Goal: Transaction & Acquisition: Purchase product/service

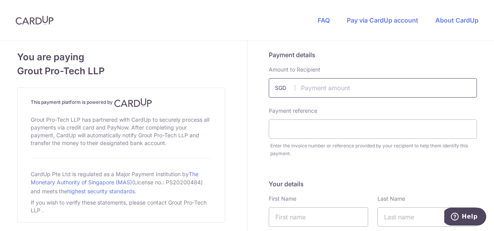
click at [374, 94] on input "text" at bounding box center [373, 87] width 208 height 19
type input "6703.50"
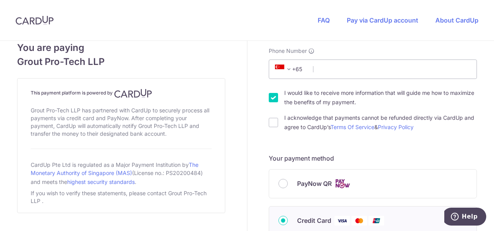
scroll to position [241, 0]
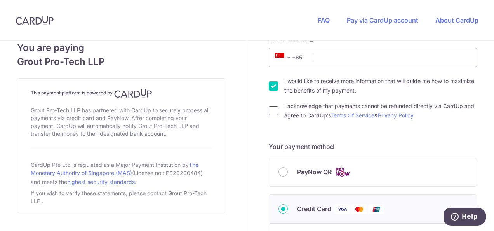
click at [269, 108] on input "I acknowledge that payments cannot be refunded directly via CardUp and agree to…" at bounding box center [273, 110] width 9 height 9
checkbox input "true"
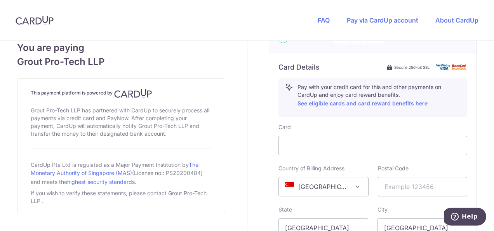
scroll to position [426, 0]
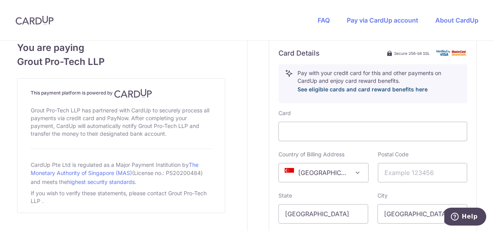
click at [368, 89] on link "See eligible cards and card reward benefits here" at bounding box center [362, 89] width 130 height 7
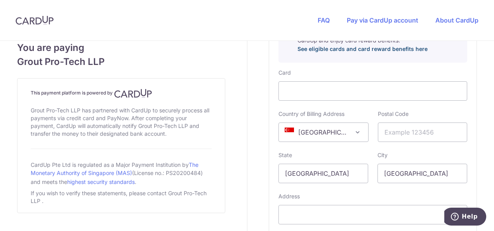
scroll to position [454, 0]
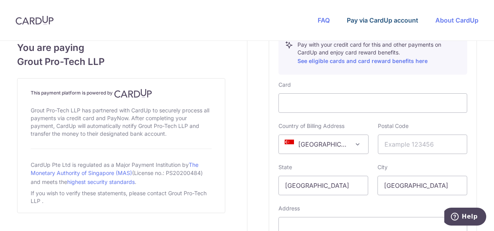
click at [383, 23] on link "Pay via CardUp account" at bounding box center [382, 20] width 71 height 8
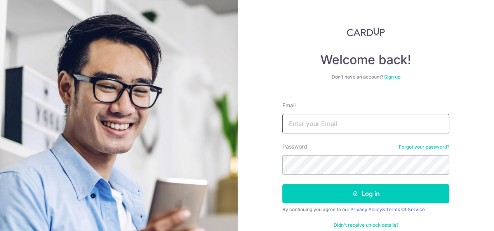
click at [328, 125] on input "Email" at bounding box center [365, 123] width 167 height 19
type input "[EMAIL_ADDRESS][DOMAIN_NAME]"
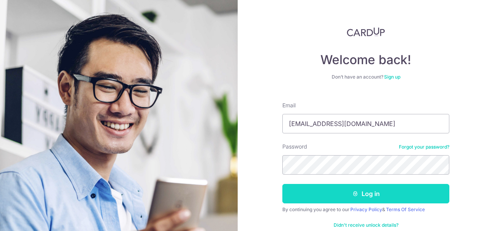
click at [356, 197] on button "Log in" at bounding box center [365, 193] width 167 height 19
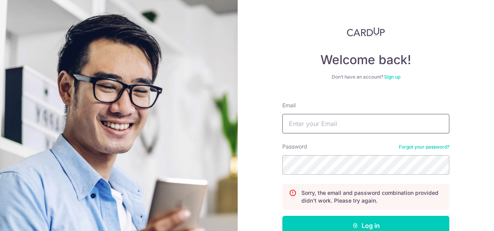
click at [308, 123] on input "Email" at bounding box center [365, 123] width 167 height 19
type input "[EMAIL_ADDRESS][DOMAIN_NAME]"
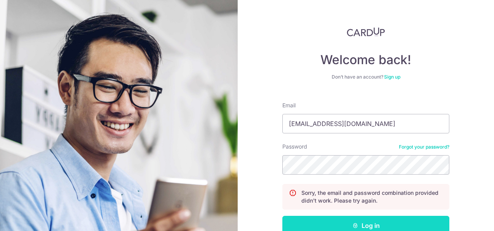
click at [368, 225] on button "Log in" at bounding box center [365, 224] width 167 height 19
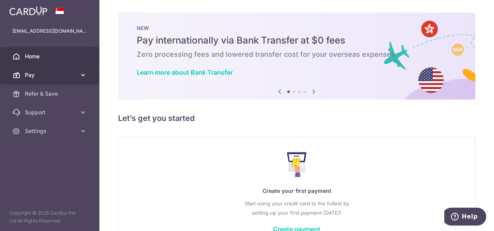
click at [82, 76] on icon at bounding box center [83, 75] width 8 height 8
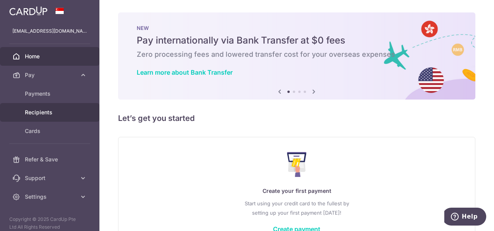
click at [46, 116] on span "Recipients" at bounding box center [50, 112] width 51 height 8
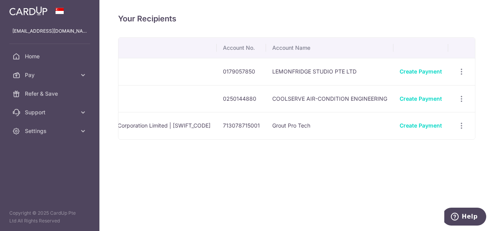
scroll to position [0, 259]
click at [420, 126] on link "Create Payment" at bounding box center [417, 125] width 42 height 7
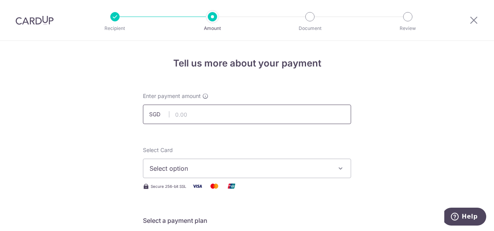
click at [267, 120] on input "text" at bounding box center [247, 113] width 208 height 19
type input "6,703.50"
click at [240, 165] on span "Select option" at bounding box center [239, 167] width 181 height 9
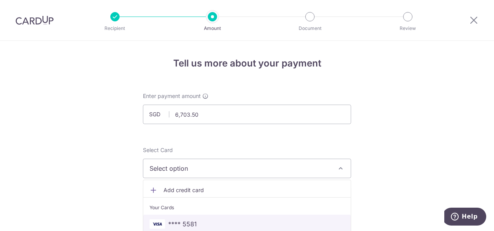
click at [214, 221] on span "**** 5581" at bounding box center [246, 223] width 195 height 9
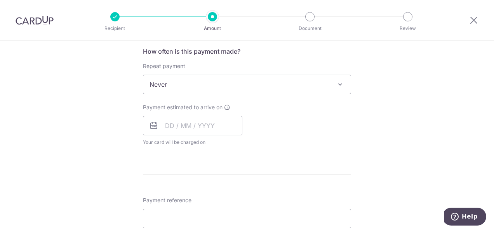
scroll to position [289, 0]
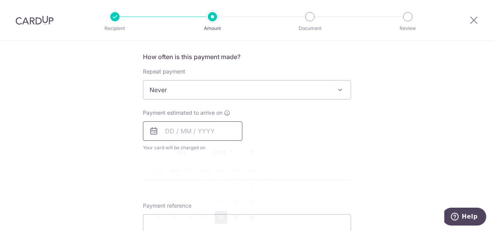
click at [172, 127] on input "text" at bounding box center [192, 130] width 99 height 19
click at [230, 218] on link "17" at bounding box center [236, 217] width 12 height 12
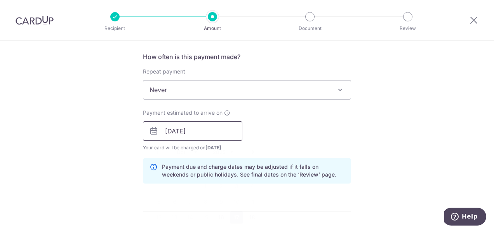
click at [217, 131] on input "17/10/2025" at bounding box center [192, 130] width 99 height 19
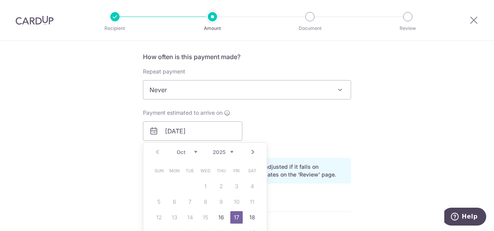
click at [331, 90] on span "Never" at bounding box center [246, 89] width 207 height 19
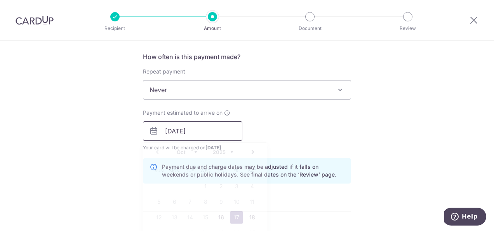
click at [228, 129] on input "17/10/2025" at bounding box center [192, 130] width 99 height 19
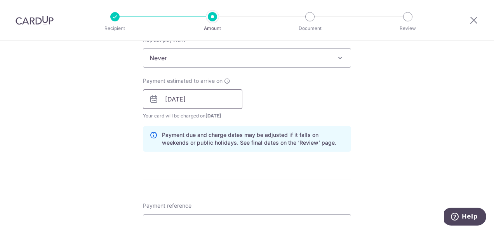
scroll to position [323, 0]
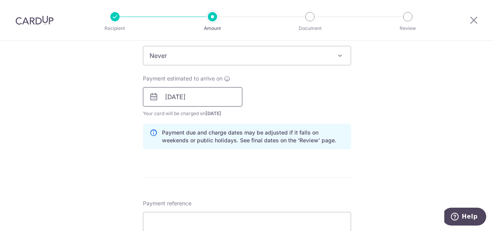
click at [198, 97] on input "17/10/2025" at bounding box center [192, 96] width 99 height 19
click at [217, 96] on input "17/10/2025" at bounding box center [192, 96] width 99 height 19
click at [179, 97] on input "17/10/2025" at bounding box center [192, 96] width 99 height 19
click at [152, 97] on icon at bounding box center [153, 96] width 9 height 9
click at [201, 99] on input "17/10/2025" at bounding box center [192, 96] width 99 height 19
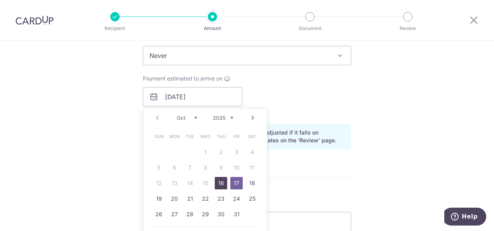
click at [219, 186] on link "16" at bounding box center [221, 183] width 12 height 12
type input "16/10/2025"
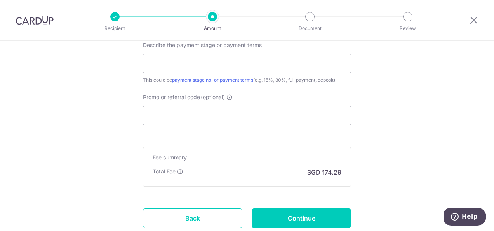
scroll to position [544, 0]
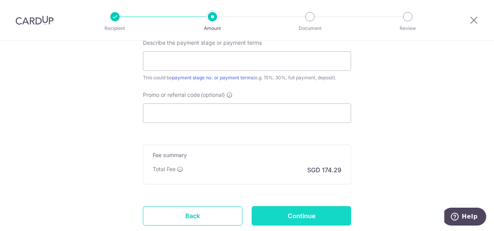
click at [308, 214] on input "Continue" at bounding box center [301, 215] width 99 height 19
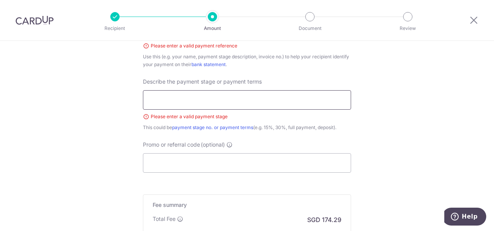
click at [241, 99] on input "text" at bounding box center [247, 99] width 208 height 19
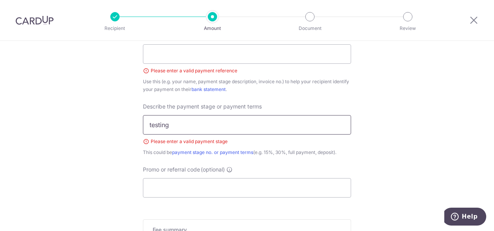
type input "testing"
click at [203, 184] on input "Promo or referral code (optional)" at bounding box center [247, 187] width 208 height 19
paste input "MILELION"
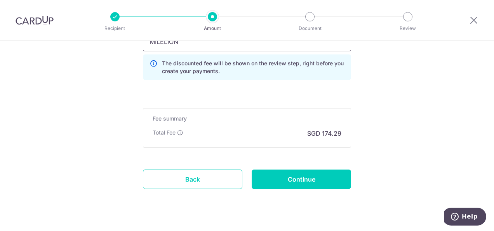
scroll to position [651, 0]
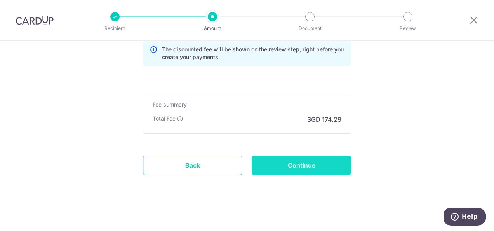
type input "MILELION"
click at [308, 161] on input "Continue" at bounding box center [301, 164] width 99 height 19
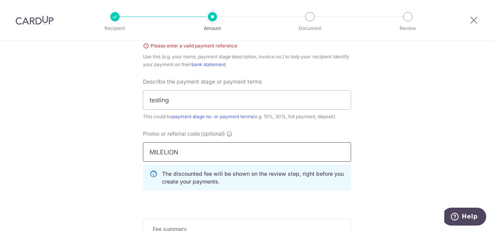
click at [236, 156] on input "MILELION" at bounding box center [247, 151] width 208 height 19
drag, startPoint x: 179, startPoint y: 101, endPoint x: 94, endPoint y: 85, distance: 85.7
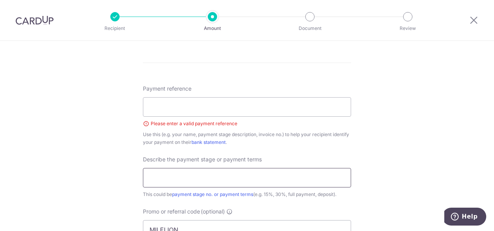
scroll to position [437, 0]
click at [240, 96] on div "Payment reference Please enter a valid payment reference Use this (e.g. your na…" at bounding box center [247, 115] width 208 height 61
click at [236, 104] on input "Payment reference" at bounding box center [247, 107] width 208 height 19
type input "T"
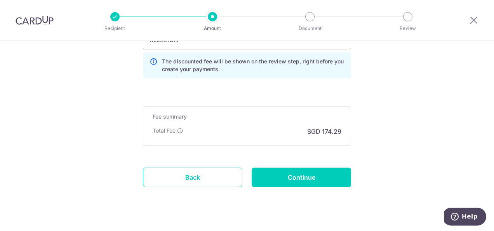
scroll to position [631, 0]
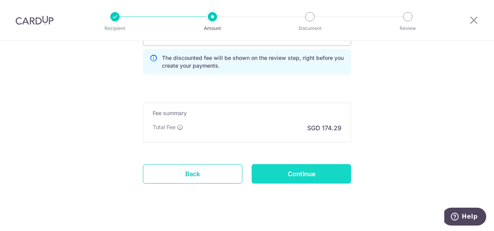
type input "#Qu25C2765"
click at [304, 169] on input "Continue" at bounding box center [301, 173] width 99 height 19
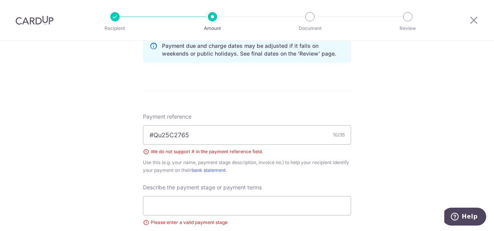
scroll to position [344, 0]
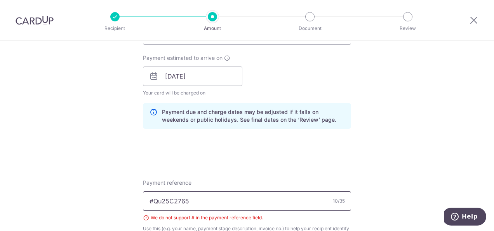
click at [151, 203] on input "#Qu25C2765" at bounding box center [247, 200] width 208 height 19
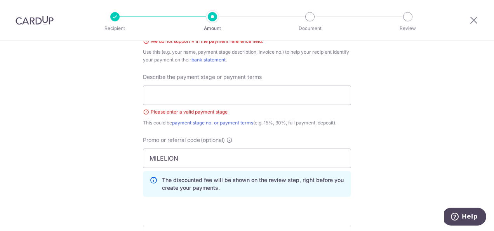
scroll to position [519, 0]
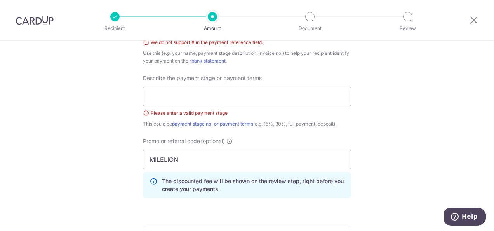
type input "Qu25C2765"
click at [191, 85] on div "Describe the payment stage or payment terms Please enter a valid payment stage …" at bounding box center [247, 101] width 208 height 54
click at [190, 91] on input "text" at bounding box center [247, 96] width 208 height 19
type input "g"
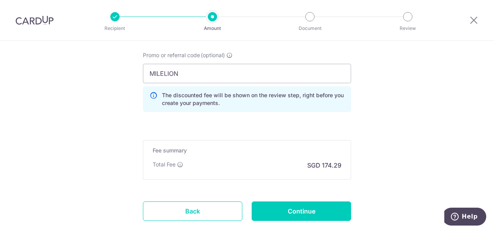
scroll to position [651, 0]
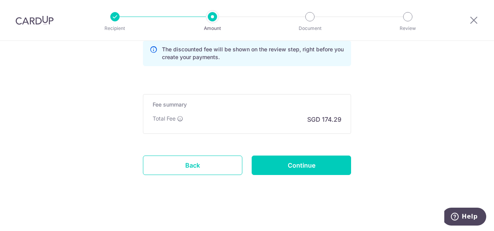
drag, startPoint x: 492, startPoint y: 168, endPoint x: 42, endPoint y: 0, distance: 480.1
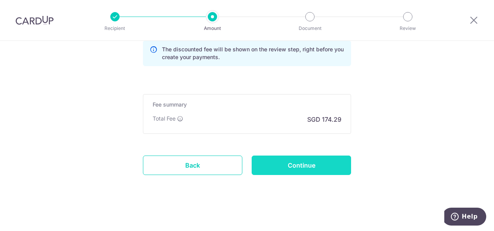
type input "Leong"
click at [288, 163] on input "Continue" at bounding box center [301, 164] width 99 height 19
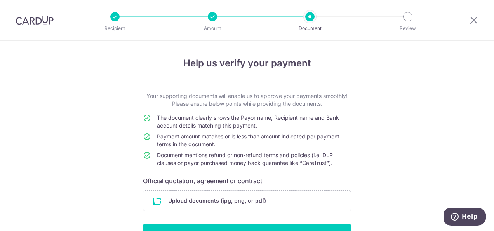
scroll to position [48, 0]
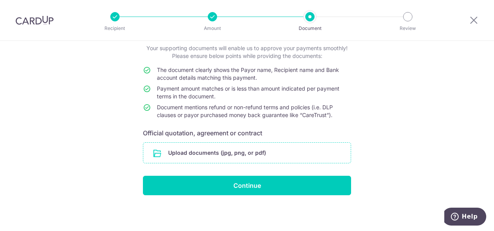
click at [252, 153] on input "file" at bounding box center [246, 152] width 207 height 20
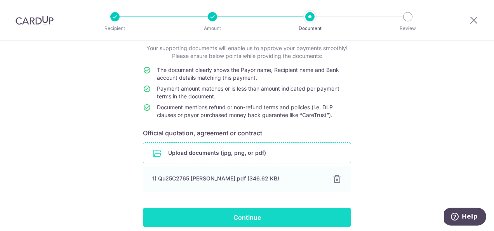
click at [273, 213] on input "Continue" at bounding box center [247, 216] width 208 height 19
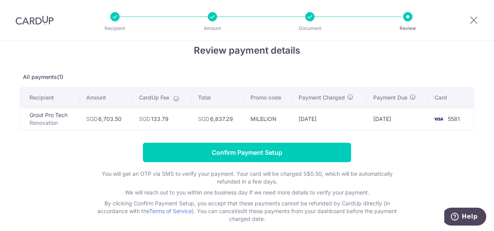
scroll to position [10, 0]
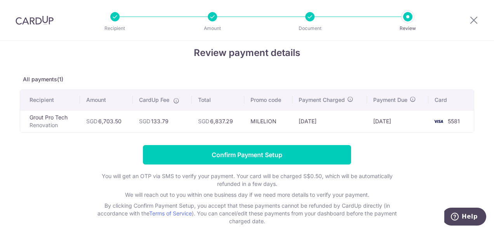
click at [58, 162] on form "Confirm Payment Setup You will get an OTP via SMS to verify your payment. Your …" at bounding box center [247, 185] width 454 height 80
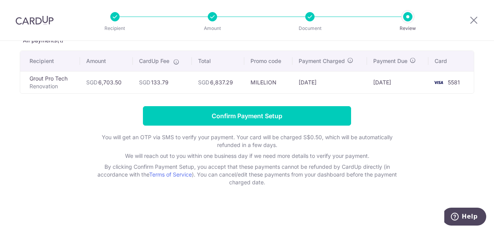
scroll to position [50, 0]
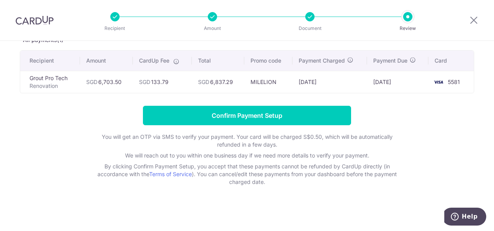
click at [171, 82] on td "SGD 133.79" at bounding box center [162, 82] width 59 height 22
click at [174, 63] on icon at bounding box center [176, 61] width 6 height 6
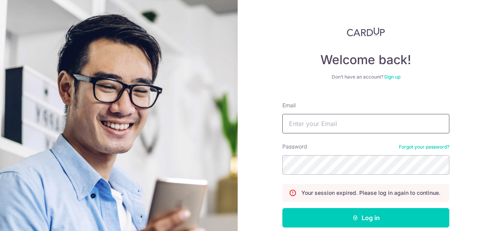
click at [373, 124] on input "Email" at bounding box center [365, 123] width 167 height 19
type input "[EMAIL_ADDRESS][DOMAIN_NAME]"
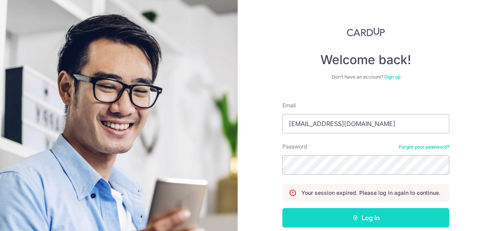
click at [380, 218] on button "Log in" at bounding box center [365, 217] width 167 height 19
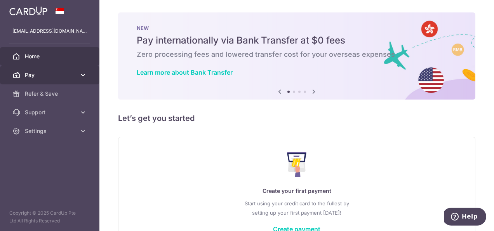
click at [83, 76] on icon at bounding box center [83, 75] width 8 height 8
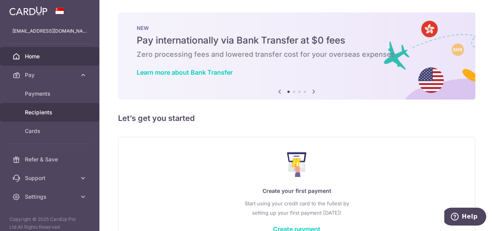
click at [42, 112] on span "Recipients" at bounding box center [50, 112] width 51 height 8
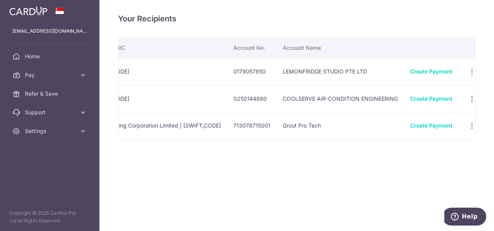
scroll to position [0, 259]
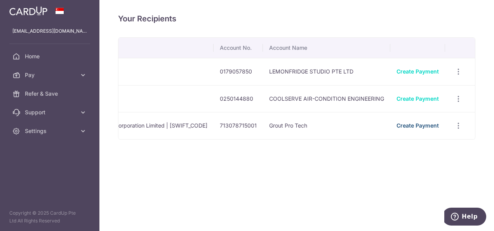
click at [415, 126] on link "Create Payment" at bounding box center [417, 125] width 42 height 7
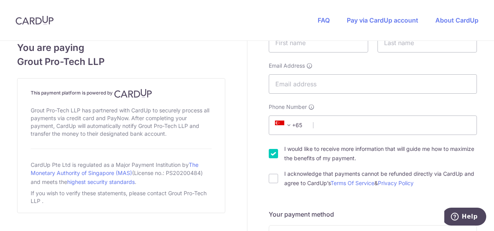
scroll to position [19, 0]
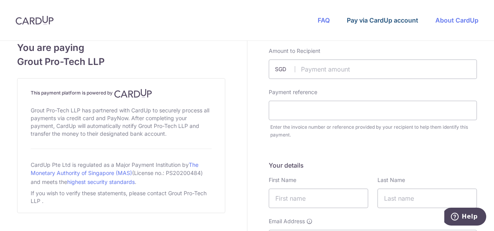
click at [370, 20] on link "Pay via CardUp account" at bounding box center [382, 20] width 71 height 8
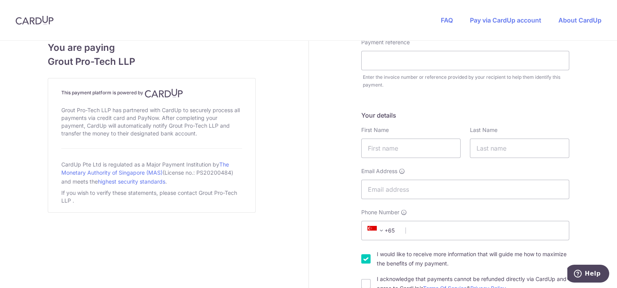
scroll to position [0, 0]
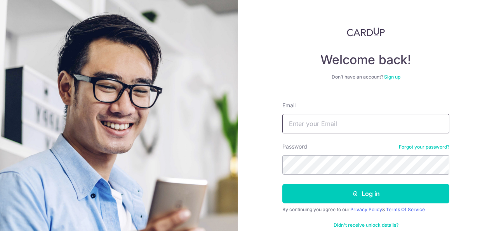
click at [301, 124] on input "Email" at bounding box center [365, 123] width 167 height 19
type input "[EMAIL_ADDRESS][DOMAIN_NAME]"
click at [306, 177] on form "Email [EMAIL_ADDRESS][DOMAIN_NAME] Password Forgot your password? Log in By con…" at bounding box center [365, 167] width 167 height 142
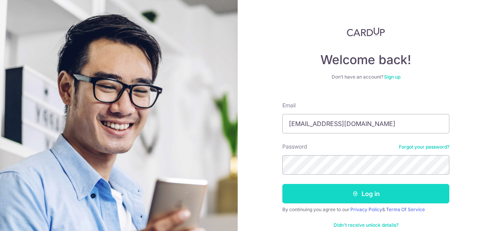
click at [380, 194] on button "Log in" at bounding box center [365, 193] width 167 height 19
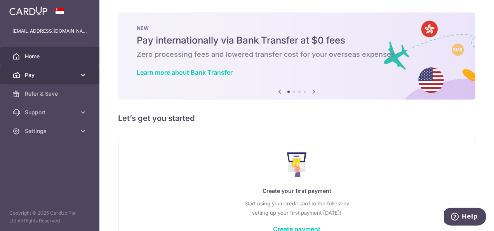
click at [76, 74] on link "Pay" at bounding box center [49, 75] width 99 height 19
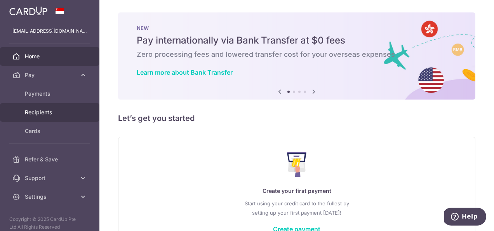
click at [36, 108] on span "Recipients" at bounding box center [50, 112] width 51 height 8
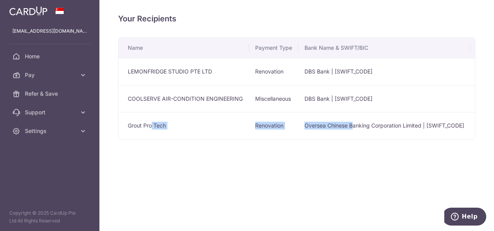
drag, startPoint x: 151, startPoint y: 124, endPoint x: 353, endPoint y: 124, distance: 201.9
click at [353, 124] on tr "Grout Pro Tech Renovation Oversea Chinese Banking Corporation Limited | [SWIFT_…" at bounding box center [424, 125] width 613 height 27
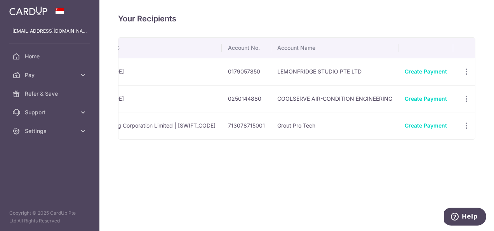
scroll to position [0, 259]
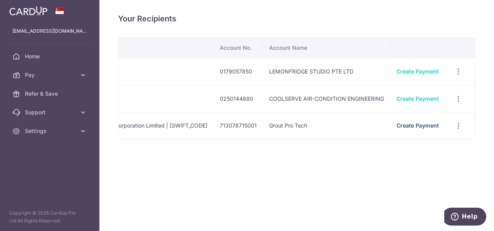
click at [431, 125] on link "Create Payment" at bounding box center [417, 125] width 42 height 7
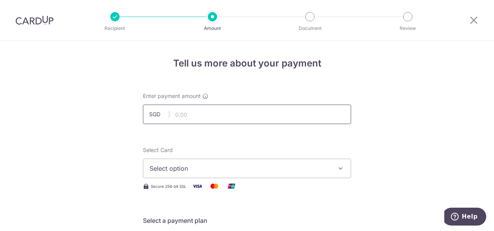
click at [234, 118] on input "text" at bounding box center [247, 113] width 208 height 19
type input "3,352.00"
click at [200, 170] on span "Select option" at bounding box center [239, 167] width 181 height 9
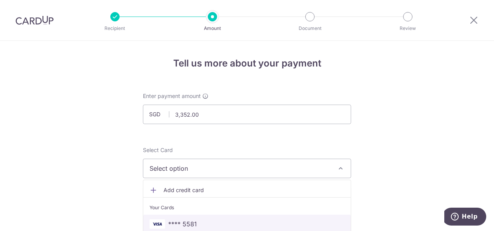
click at [193, 224] on span "**** 5581" at bounding box center [182, 223] width 29 height 9
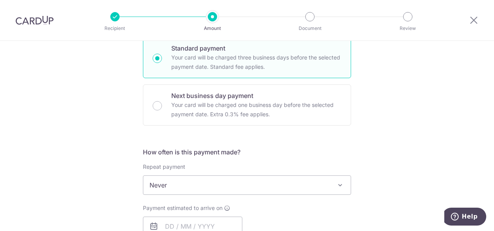
scroll to position [233, 0]
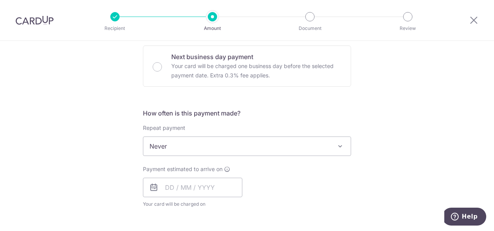
click at [203, 148] on span "Never" at bounding box center [246, 146] width 207 height 19
click at [198, 188] on input "text" at bounding box center [192, 186] width 99 height 19
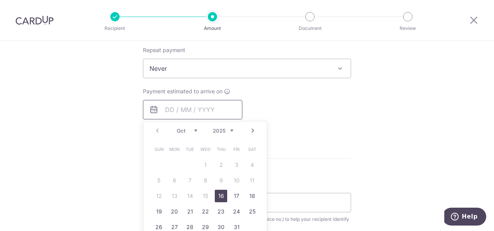
scroll to position [349, 0]
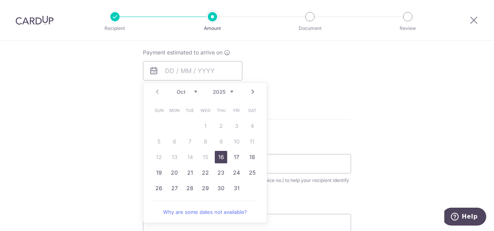
click at [221, 157] on link "16" at bounding box center [221, 157] width 12 height 12
type input "16/10/2025"
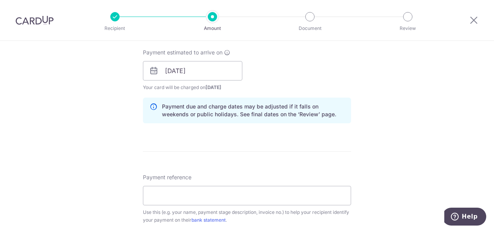
scroll to position [427, 0]
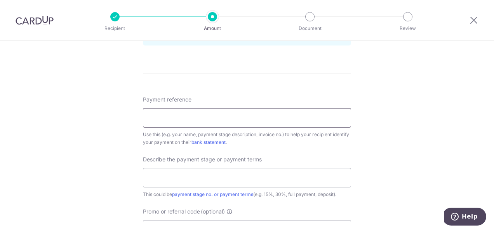
click at [207, 122] on input "Payment reference" at bounding box center [247, 117] width 208 height 19
type input "Qu25C2765"
click at [248, 174] on input "text" at bounding box center [247, 177] width 208 height 19
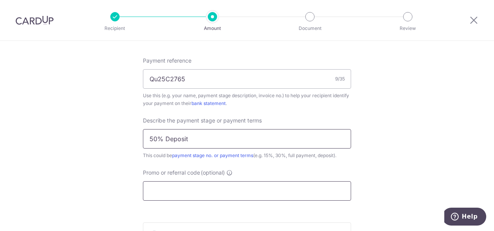
type input "50% Deposit"
click at [212, 183] on input "Promo or referral code (optional)" at bounding box center [247, 190] width 208 height 19
click at [188, 181] on input "Promo or referral code (optional)" at bounding box center [247, 190] width 208 height 19
paste input "MILELION"
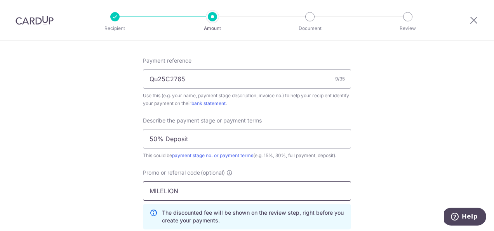
click at [151, 188] on input "MILELION" at bounding box center [247, 190] width 208 height 19
click at [228, 187] on input "MILELION" at bounding box center [247, 190] width 208 height 19
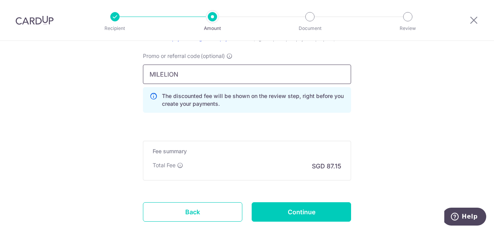
scroll to position [621, 0]
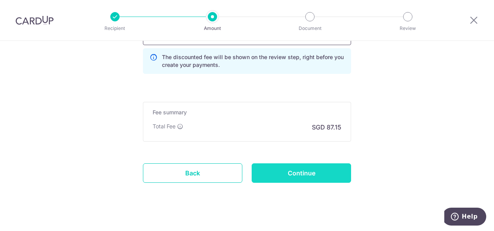
type input "MILELION"
click at [302, 172] on input "Continue" at bounding box center [301, 172] width 99 height 19
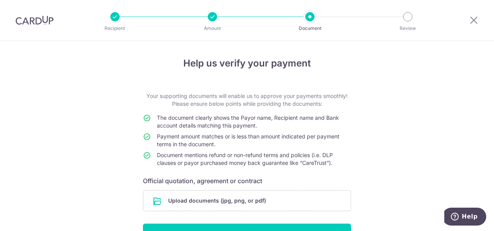
scroll to position [48, 0]
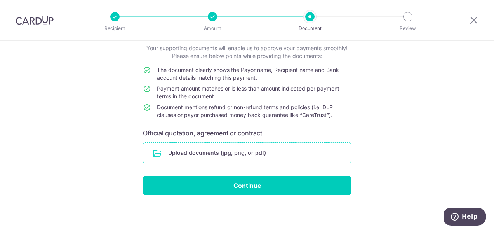
click at [228, 152] on input "file" at bounding box center [246, 152] width 207 height 20
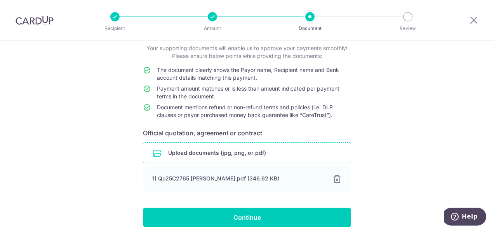
scroll to position [80, 0]
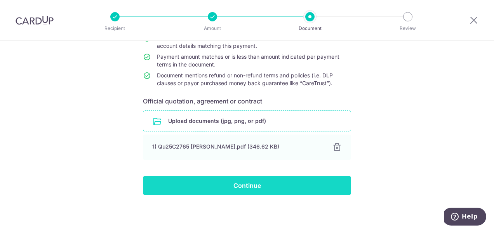
click at [275, 183] on input "Continue" at bounding box center [247, 184] width 208 height 19
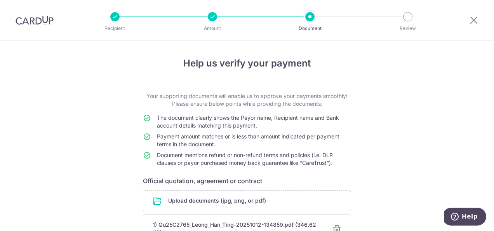
scroll to position [84, 0]
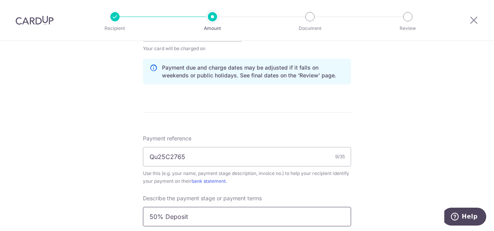
scroll to position [466, 0]
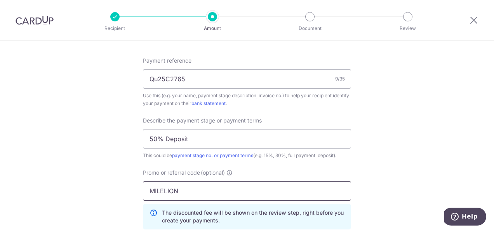
drag, startPoint x: 202, startPoint y: 189, endPoint x: 121, endPoint y: 182, distance: 80.7
type input "GFREE"
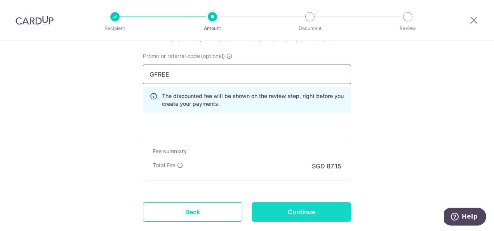
click button "Add Card" at bounding box center [0, 0] width 0 height 0
click at [296, 210] on input "Continue" at bounding box center [301, 211] width 99 height 19
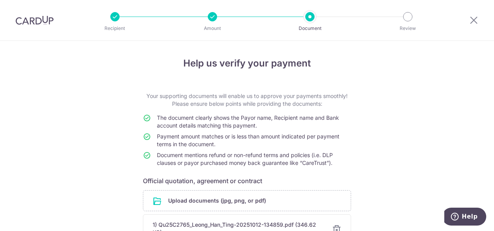
scroll to position [84, 0]
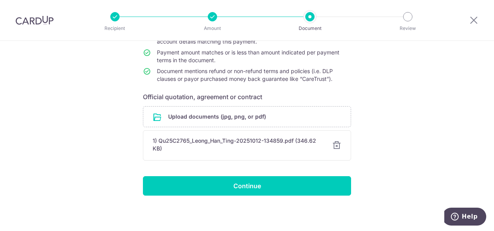
click at [277, 195] on div "Help us verify your payment Your supporting documents will enable us to approve…" at bounding box center [247, 94] width 494 height 275
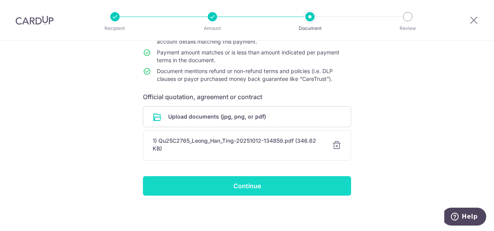
click at [278, 186] on input "Continue" at bounding box center [247, 185] width 208 height 19
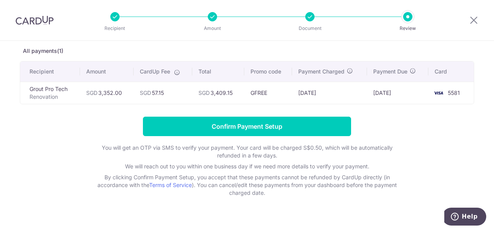
scroll to position [50, 0]
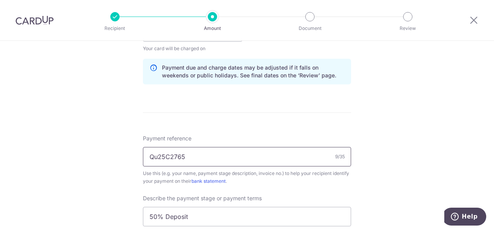
scroll to position [505, 0]
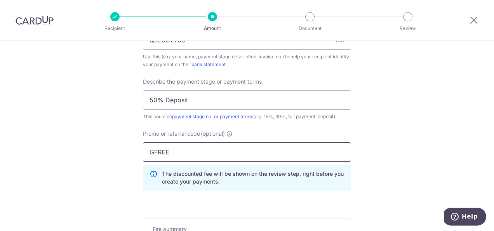
drag, startPoint x: 203, startPoint y: 150, endPoint x: 98, endPoint y: 144, distance: 104.6
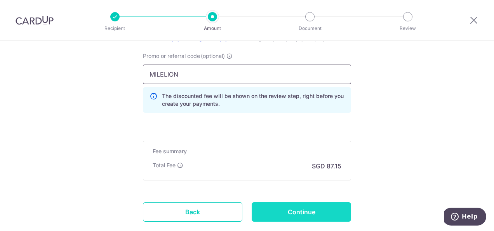
type input "MILELION"
click at [302, 212] on input "Continue" at bounding box center [301, 211] width 99 height 19
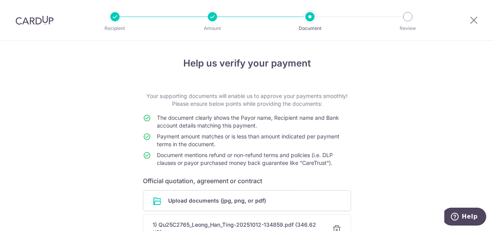
scroll to position [78, 0]
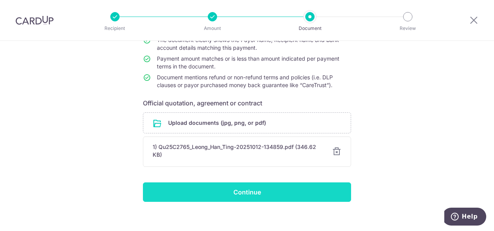
click at [289, 192] on input "Continue" at bounding box center [247, 191] width 208 height 19
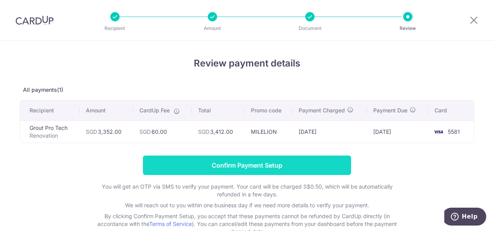
click at [269, 166] on input "Confirm Payment Setup" at bounding box center [247, 164] width 208 height 19
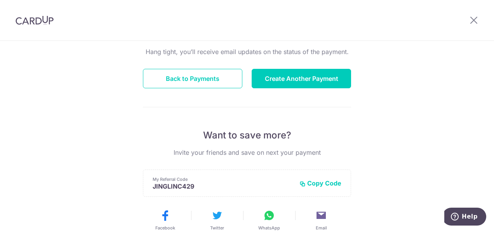
scroll to position [116, 0]
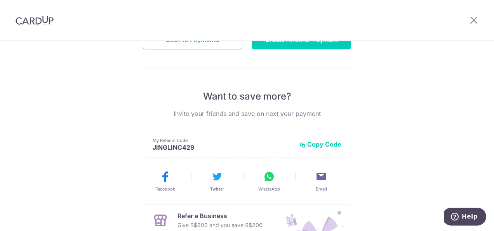
click at [318, 143] on button "Copy Code" at bounding box center [320, 144] width 42 height 8
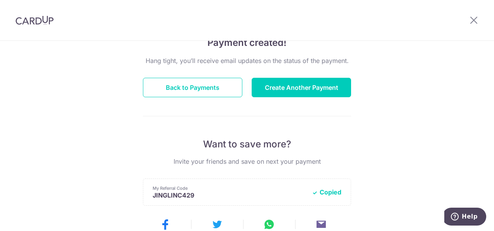
scroll to position [0, 0]
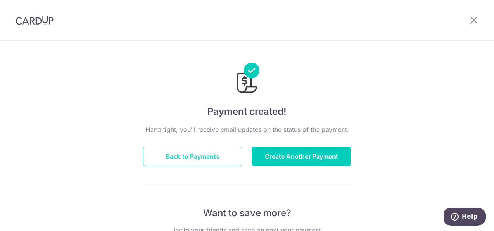
click at [199, 152] on button "Back to Payments" at bounding box center [192, 155] width 99 height 19
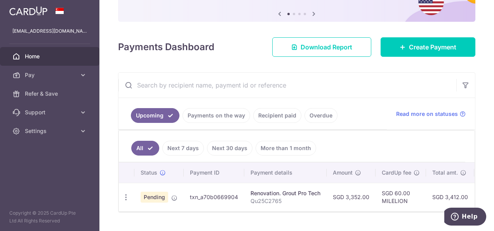
scroll to position [97, 0]
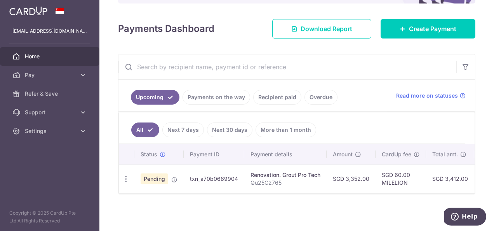
click at [289, 171] on div "Renovation. Grout Pro Tech" at bounding box center [285, 175] width 70 height 8
click at [301, 29] on span "Download Report" at bounding box center [327, 28] width 52 height 9
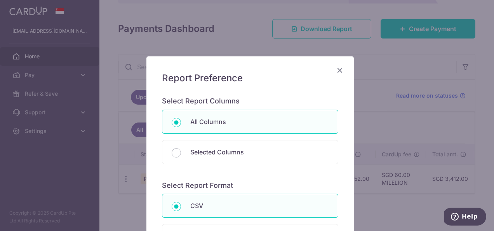
click at [338, 71] on icon "Close" at bounding box center [339, 70] width 9 height 10
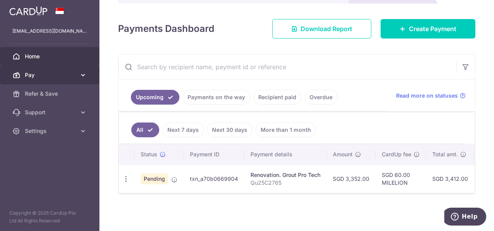
click at [82, 72] on icon at bounding box center [83, 75] width 8 height 8
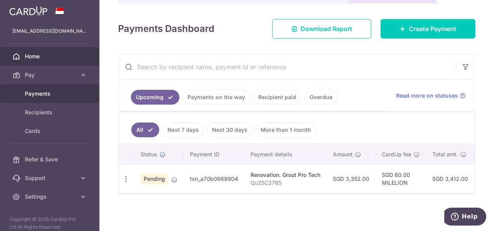
click at [43, 95] on span "Payments" at bounding box center [50, 94] width 51 height 8
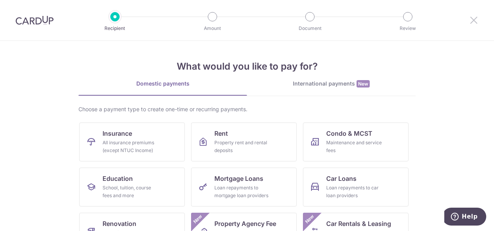
click at [473, 18] on icon at bounding box center [473, 20] width 9 height 10
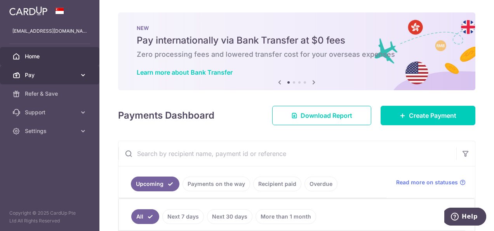
click at [84, 75] on icon at bounding box center [83, 75] width 8 height 8
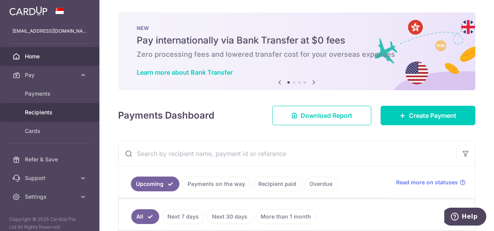
click at [58, 111] on span "Recipients" at bounding box center [50, 112] width 51 height 8
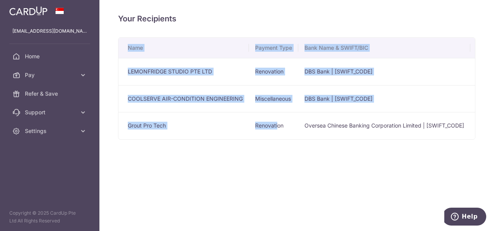
drag, startPoint x: 278, startPoint y: 138, endPoint x: 354, endPoint y: 140, distance: 76.9
click at [354, 139] on div "Name Payment Type Bank Name & SWIFT/BIC Account No. Account Name LEMONFRIDGE ST…" at bounding box center [296, 88] width 357 height 102
click at [286, 142] on div "Your Recipients Name Payment Type Bank Name & SWIFT/BIC Account No. Account Nam…" at bounding box center [296, 115] width 394 height 231
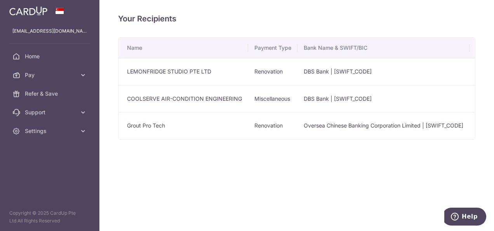
click at [151, 124] on td "Grout Pro Tech" at bounding box center [183, 125] width 130 height 27
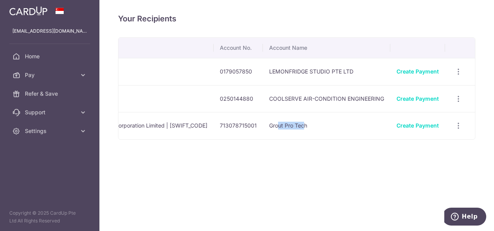
drag, startPoint x: 281, startPoint y: 125, endPoint x: 306, endPoint y: 125, distance: 25.2
click at [306, 125] on td "Grout Pro Tech" at bounding box center [326, 125] width 127 height 27
click at [457, 124] on icon "button" at bounding box center [458, 126] width 8 height 8
click at [436, 144] on span "View/Edit" at bounding box center [432, 146] width 53 height 9
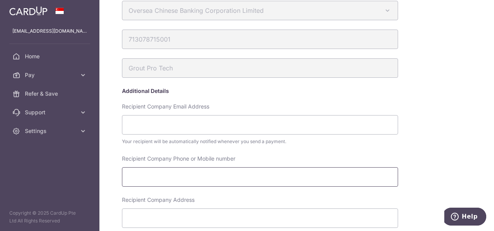
scroll to position [116, 0]
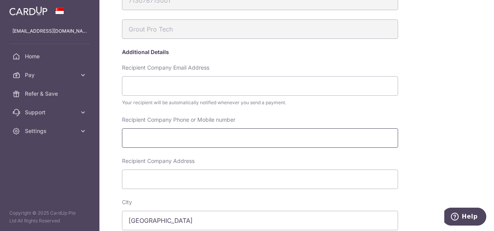
click at [194, 137] on input "Recipient Company Phone or Mobile number" at bounding box center [260, 137] width 276 height 19
click at [210, 142] on input "Recipient Company Phone or Mobile number" at bounding box center [260, 137] width 276 height 19
click at [447, 121] on div "Recipient Company Phone or Mobile number" at bounding box center [288, 136] width 341 height 41
click at [163, 177] on input "Recipient Company Address" at bounding box center [260, 178] width 276 height 19
click at [445, 150] on div "Recipient Company Phone or Mobile number" at bounding box center [288, 136] width 341 height 41
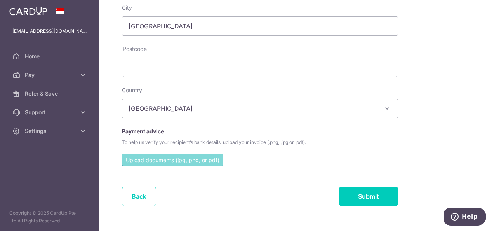
scroll to position [331, 0]
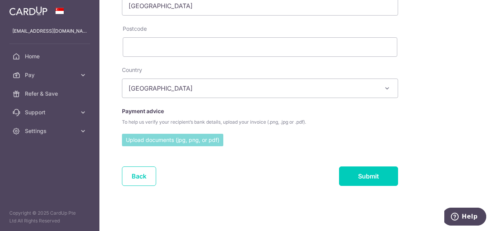
click at [173, 140] on input "file" at bounding box center [172, 140] width 101 height 12
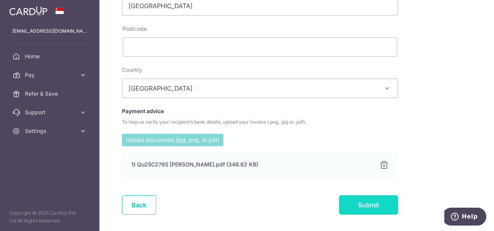
click at [362, 203] on input "Submit" at bounding box center [368, 204] width 59 height 19
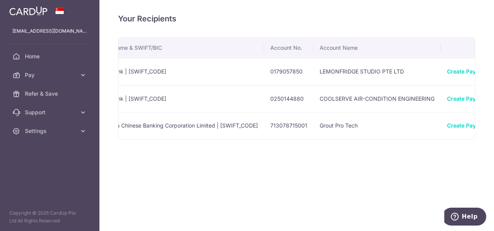
scroll to position [0, 259]
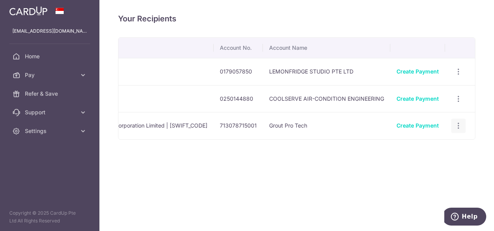
click at [458, 124] on icon "button" at bounding box center [458, 126] width 8 height 8
click at [419, 147] on span "View/Edit" at bounding box center [432, 146] width 53 height 9
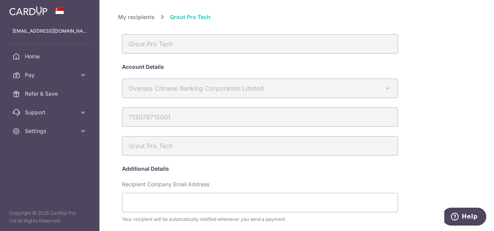
click at [137, 17] on link "My recipients" at bounding box center [136, 16] width 36 height 9
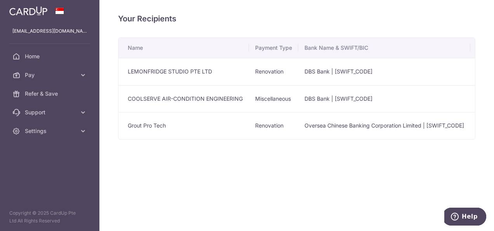
click at [134, 127] on td "Grout Pro Tech" at bounding box center [183, 125] width 130 height 27
drag, startPoint x: 246, startPoint y: 140, endPoint x: 304, endPoint y: 141, distance: 57.5
click at [304, 139] on div "Name Payment Type Bank Name & SWIFT/BIC Account No. Account Name LEMONFRIDGE ST…" at bounding box center [296, 88] width 357 height 102
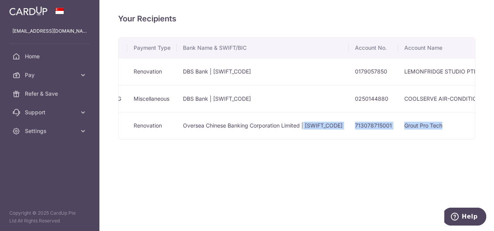
drag, startPoint x: 303, startPoint y: 125, endPoint x: 452, endPoint y: 122, distance: 149.1
click at [452, 122] on tr "Grout Pro Tech Renovation Oversea Chinese Banking Corporation Limited | OCBCSGS…" at bounding box center [303, 125] width 613 height 27
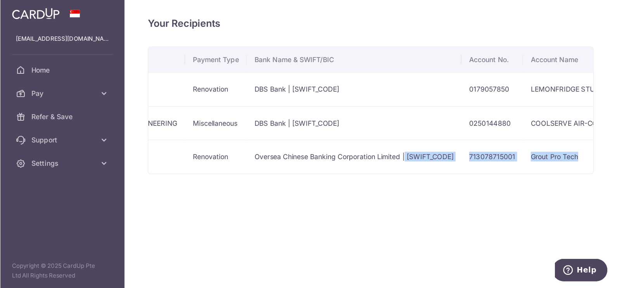
scroll to position [0, 97]
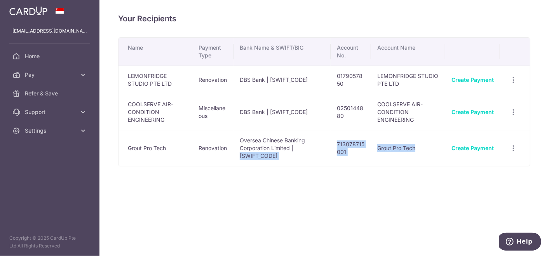
click at [295, 144] on td "Oversea Chinese Banking Corporation Limited | OCBCSGSGXXX" at bounding box center [281, 148] width 97 height 36
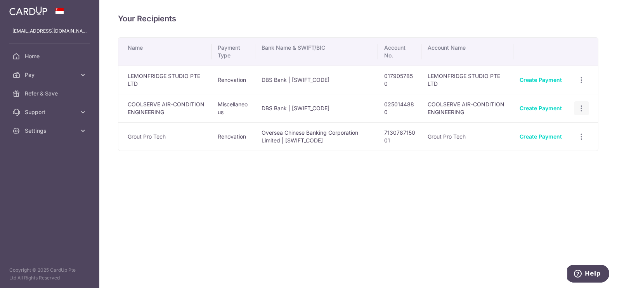
click at [493, 111] on icon "button" at bounding box center [582, 108] width 8 height 8
click at [493, 129] on span "View/Edit" at bounding box center [556, 129] width 53 height 9
click at [83, 76] on icon at bounding box center [83, 75] width 8 height 8
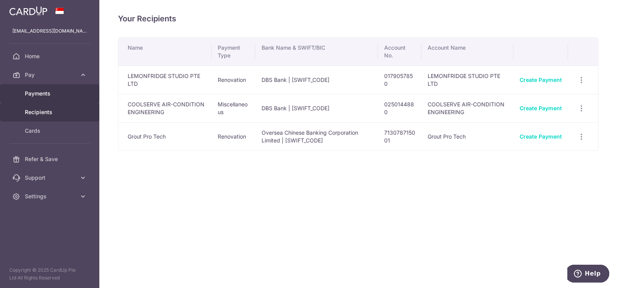
click at [51, 100] on link "Payments" at bounding box center [49, 93] width 99 height 19
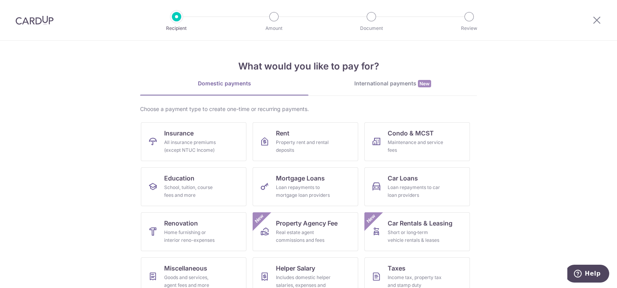
click at [19, 25] on div at bounding box center [34, 20] width 69 height 40
click at [600, 24] on icon at bounding box center [596, 20] width 9 height 10
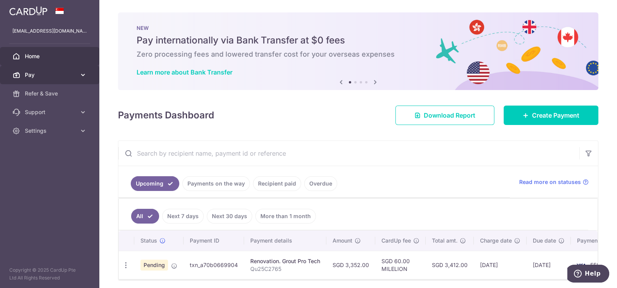
click at [78, 75] on link "Pay" at bounding box center [49, 75] width 99 height 19
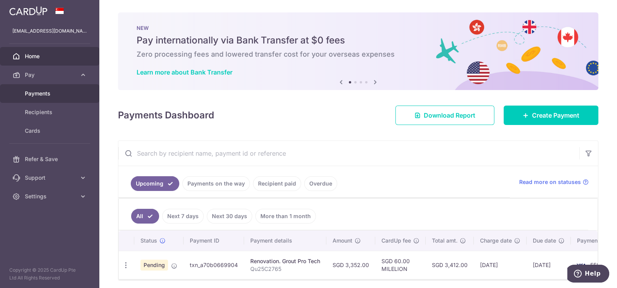
click at [34, 91] on span "Payments" at bounding box center [50, 94] width 51 height 8
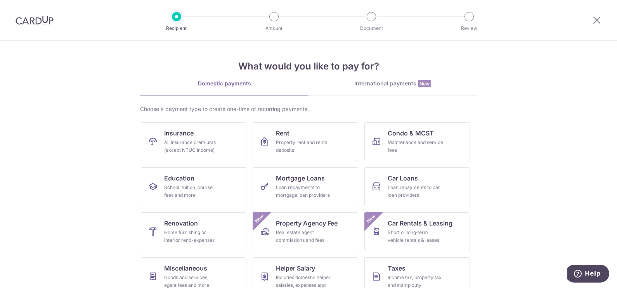
scroll to position [59, 0]
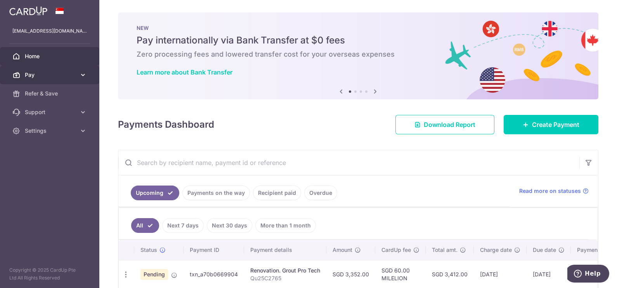
click at [82, 72] on icon at bounding box center [83, 75] width 8 height 8
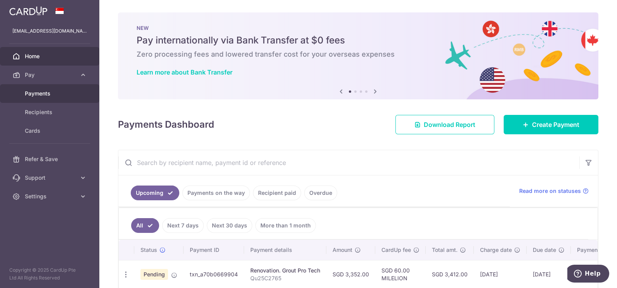
click at [47, 93] on span "Payments" at bounding box center [50, 94] width 51 height 8
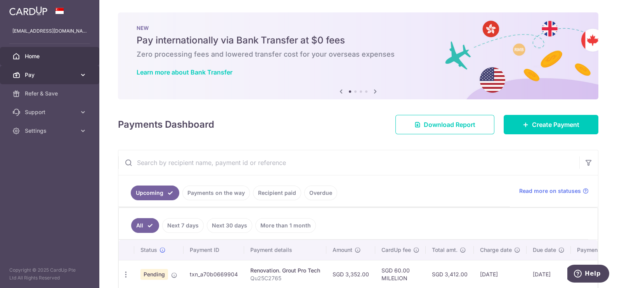
click at [81, 76] on icon at bounding box center [83, 75] width 8 height 8
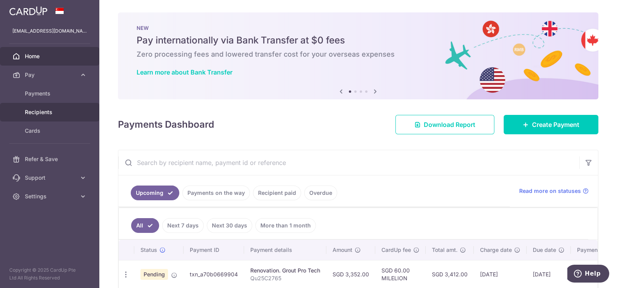
click at [43, 114] on span "Recipients" at bounding box center [50, 112] width 51 height 8
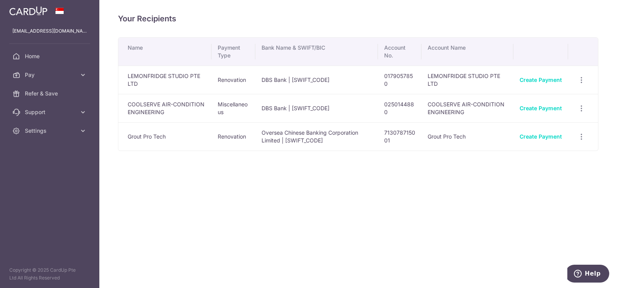
click at [151, 136] on td "Grout Pro Tech" at bounding box center [164, 136] width 93 height 28
click at [86, 111] on icon at bounding box center [83, 112] width 8 height 8
click at [37, 148] on span "Contact Us" at bounding box center [50, 150] width 51 height 8
